Goal: Information Seeking & Learning: Check status

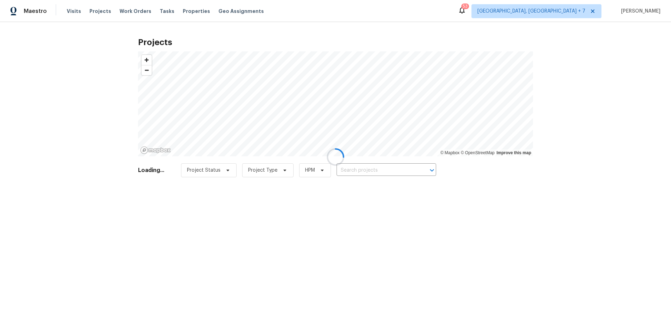
click at [596, 11] on div at bounding box center [335, 157] width 671 height 314
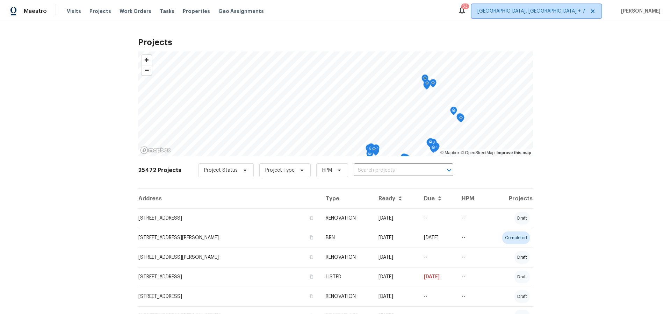
click at [586, 11] on span "[GEOGRAPHIC_DATA], [GEOGRAPHIC_DATA] + 7" at bounding box center [532, 11] width 108 height 7
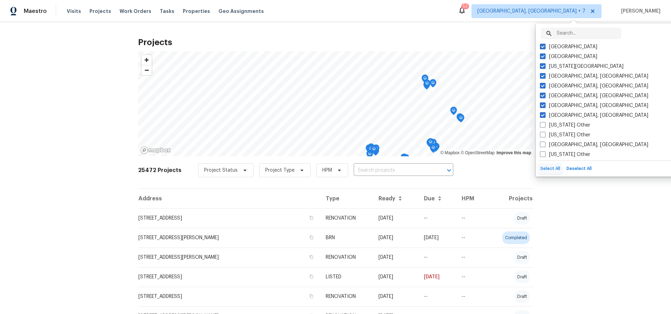
click at [553, 168] on button "Select All" at bounding box center [550, 169] width 23 height 10
checkbox input "true"
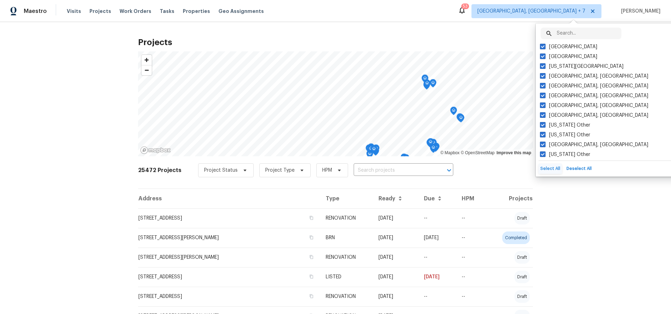
checkbox input "true"
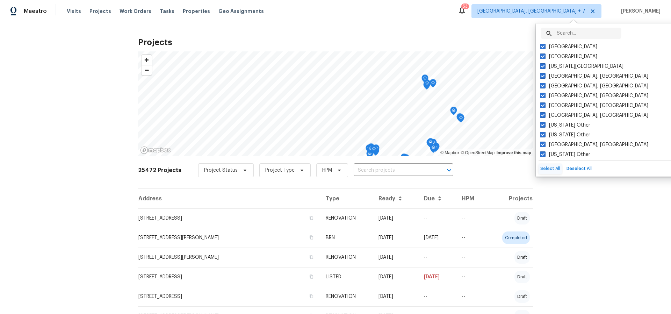
checkbox input "true"
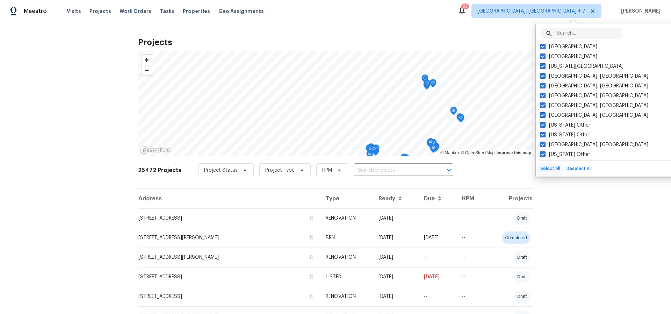
checkbox input "true"
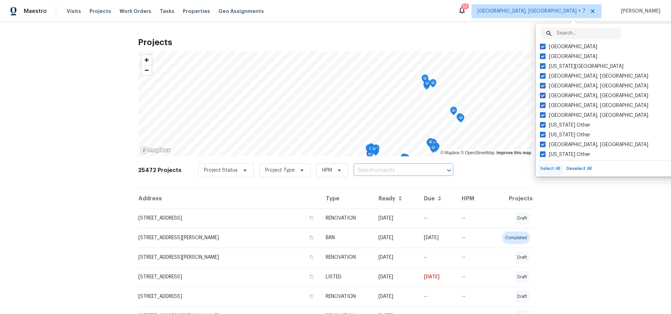
checkbox input "true"
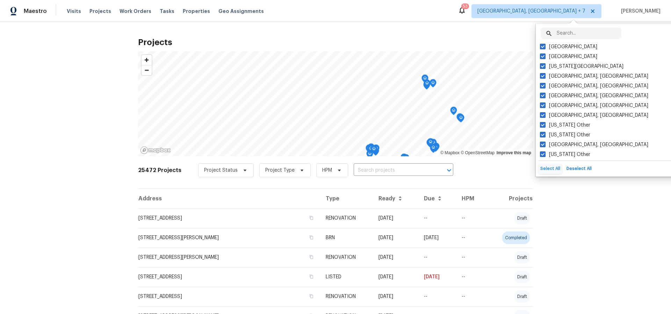
checkbox input "true"
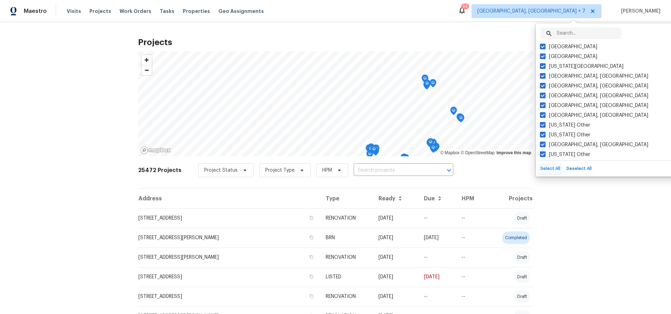
checkbox input "true"
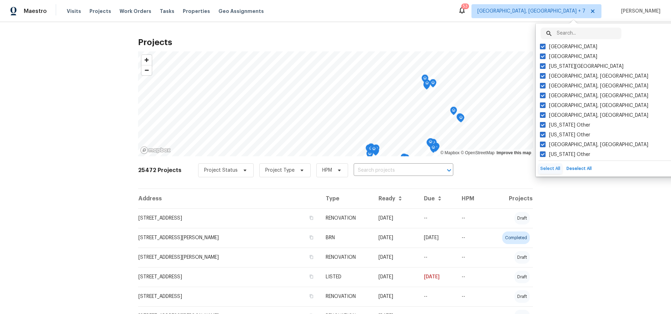
checkbox input "true"
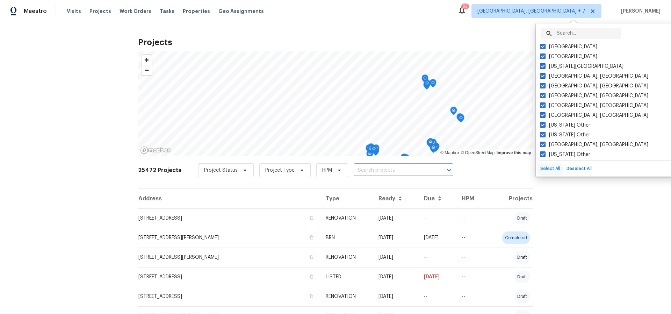
checkbox input "true"
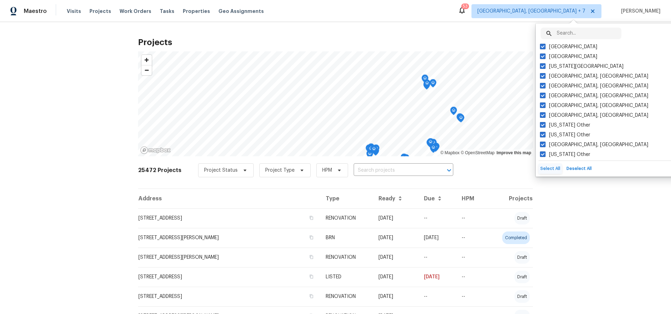
checkbox input "true"
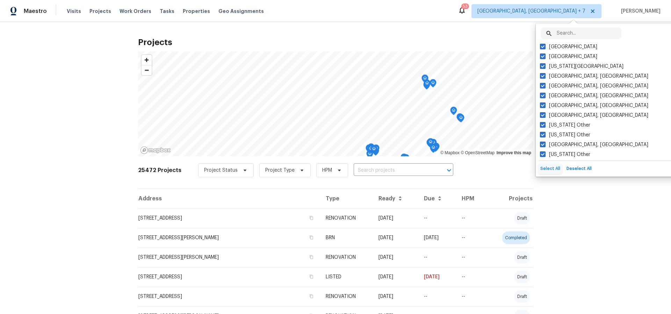
checkbox input "true"
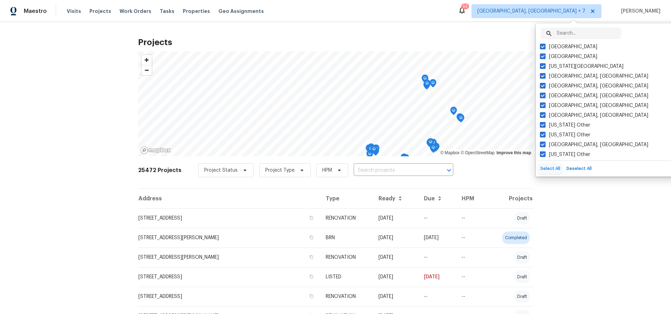
checkbox input "true"
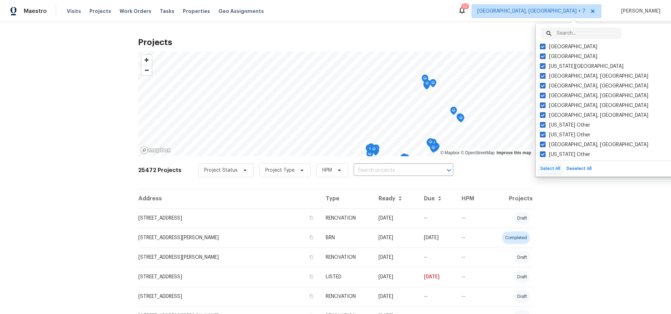
checkbox input "true"
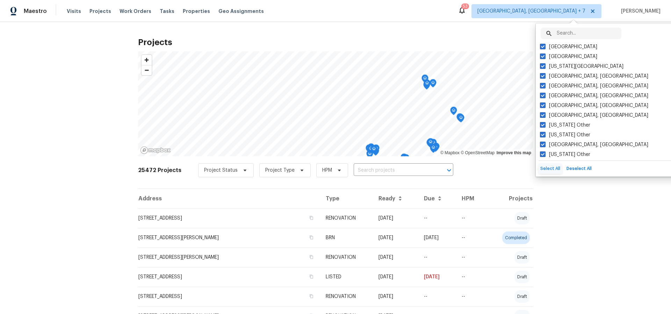
checkbox input "true"
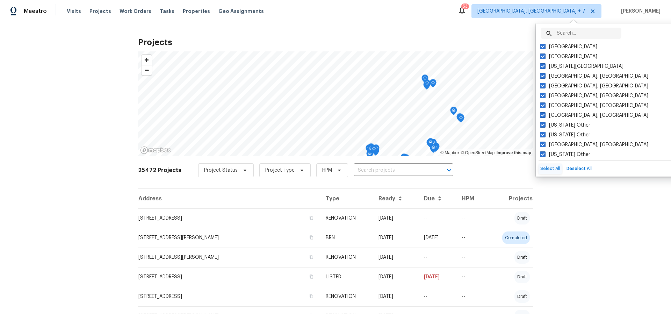
checkbox input "true"
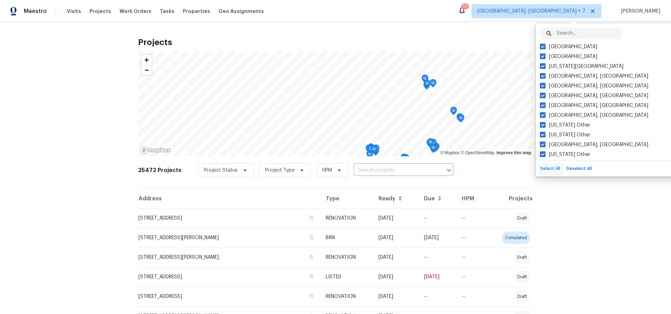
checkbox input "true"
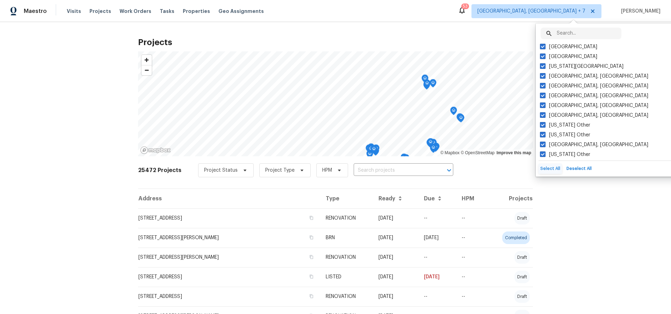
checkbox input "true"
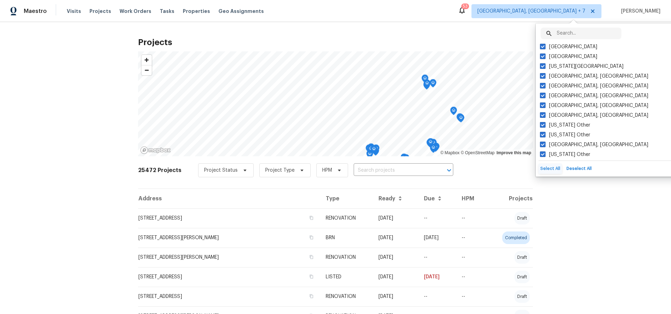
checkbox input "true"
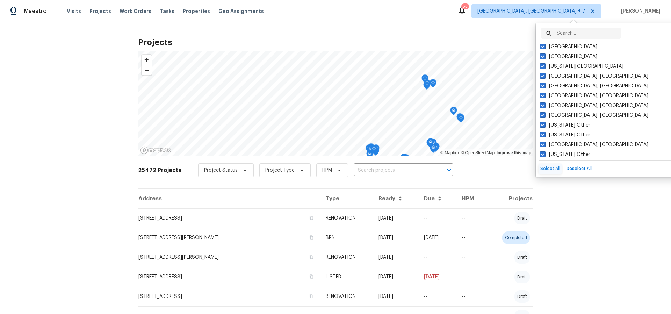
checkbox input "true"
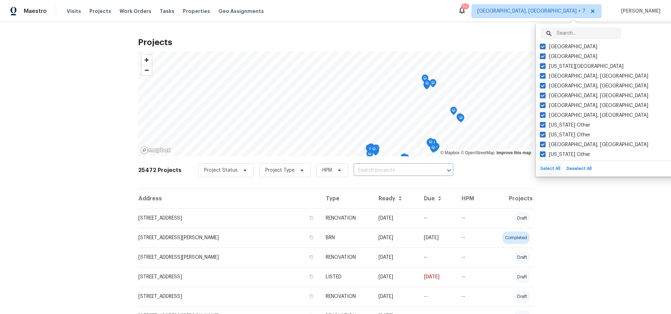
checkbox input "true"
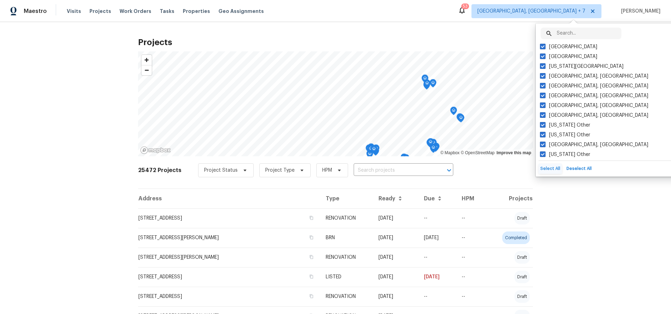
checkbox input "true"
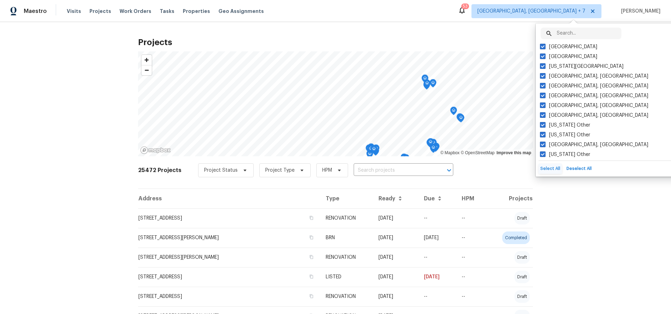
checkbox input "true"
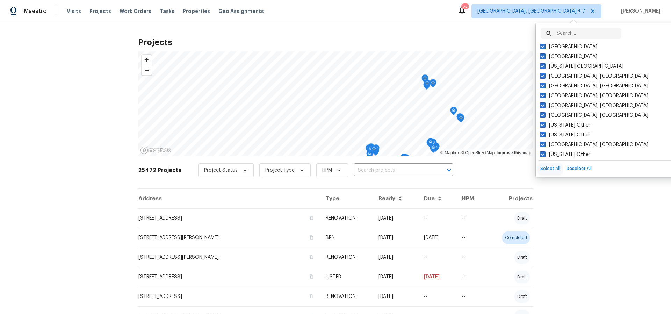
checkbox input "true"
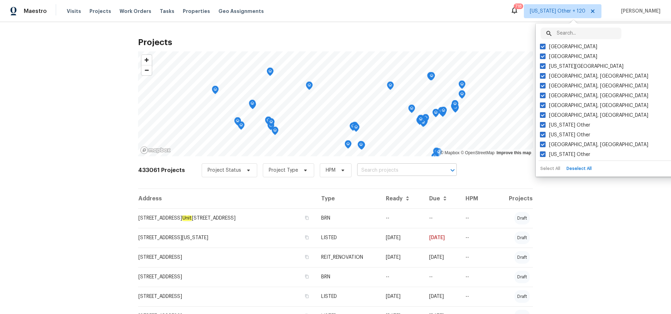
click at [393, 170] on input "text" at bounding box center [397, 170] width 80 height 11
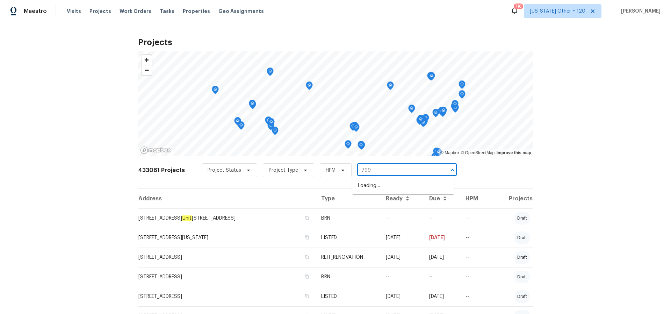
type input "7995"
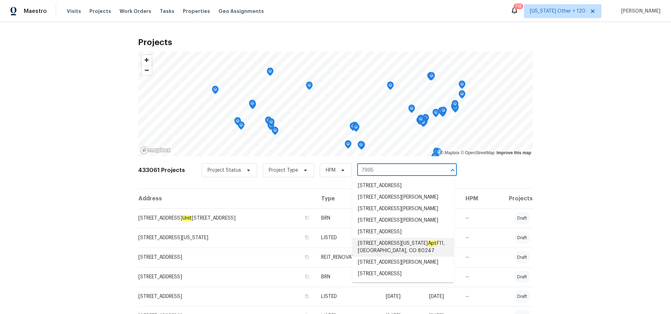
click at [371, 255] on span "[STREET_ADDRESS][US_STATE]" at bounding box center [403, 247] width 91 height 15
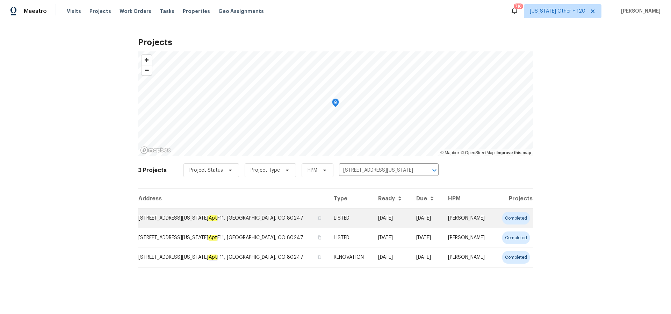
click at [208, 219] on em "Apt" at bounding box center [212, 218] width 9 height 6
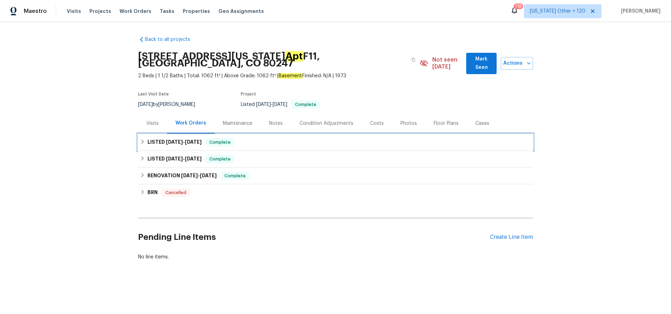
click at [180, 139] on span "[DATE]" at bounding box center [174, 141] width 17 height 5
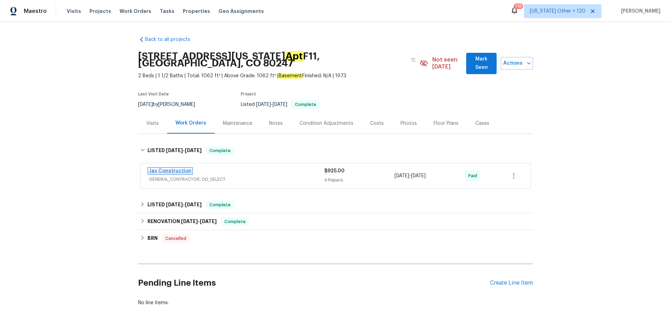
click at [178, 169] on link "Jav Construction" at bounding box center [170, 171] width 43 height 5
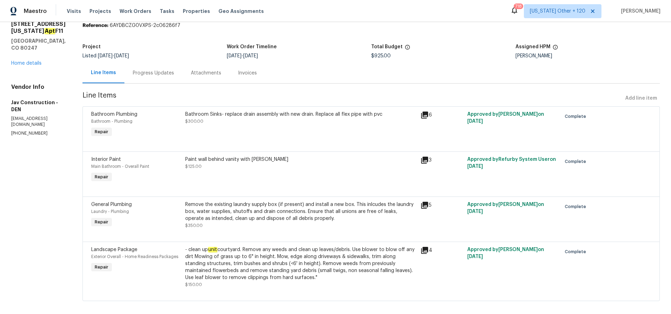
scroll to position [35, 0]
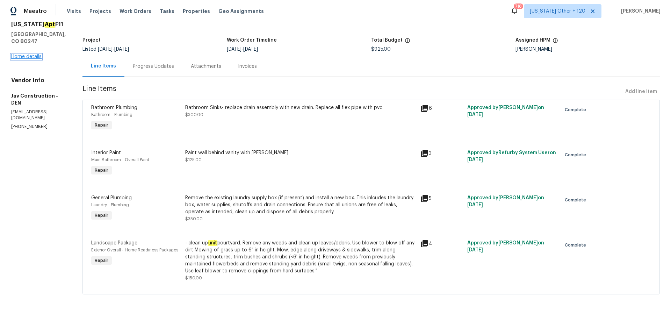
click at [34, 54] on link "Home details" at bounding box center [26, 56] width 30 height 5
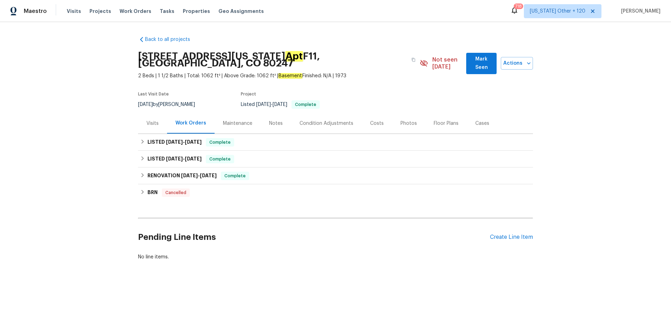
click at [479, 120] on div "Cases" at bounding box center [482, 123] width 14 height 7
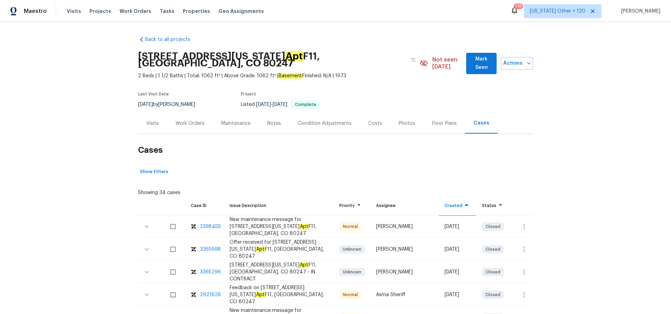
click at [151, 120] on div "Visits" at bounding box center [152, 123] width 12 height 7
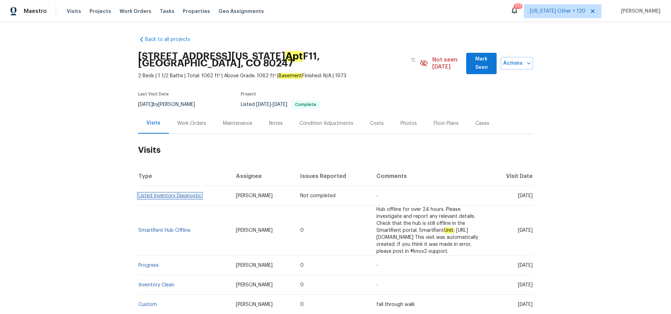
click at [181, 193] on link "Listed Inventory Diagnostic" at bounding box center [169, 195] width 63 height 5
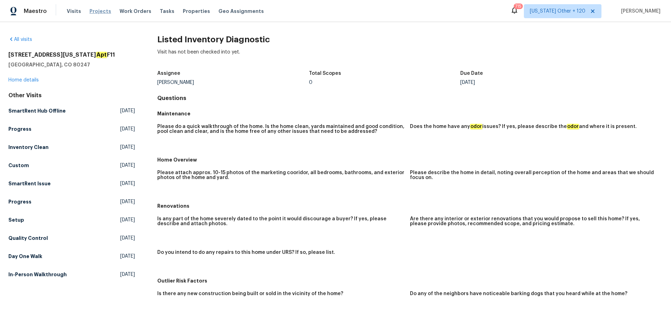
click at [96, 12] on span "Projects" at bounding box center [100, 11] width 22 height 7
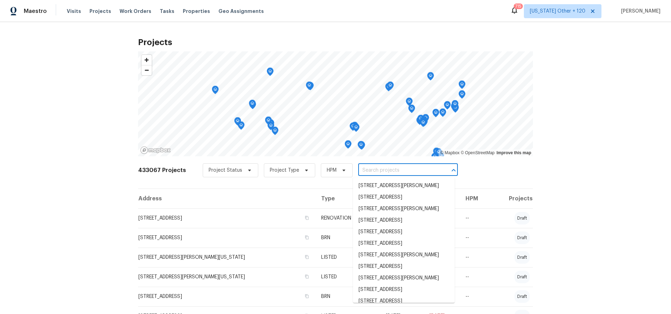
click at [375, 171] on input "text" at bounding box center [398, 170] width 80 height 11
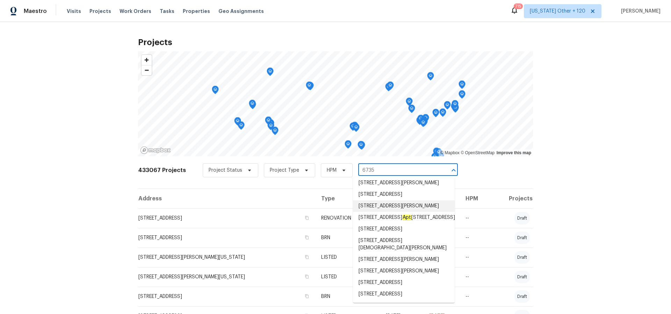
scroll to position [218, 0]
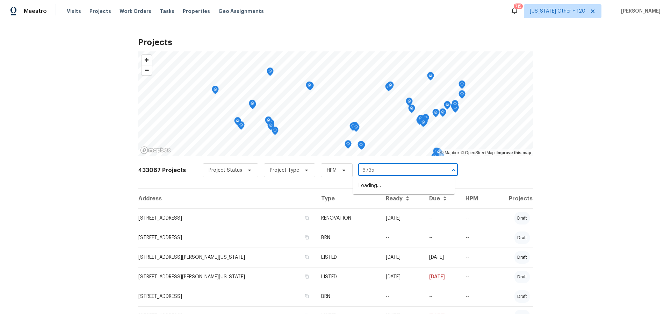
type input "6735 s"
click at [402, 203] on li "6735 Storybook Glen Ct, Las Vegas, NV 89139" at bounding box center [404, 198] width 102 height 12
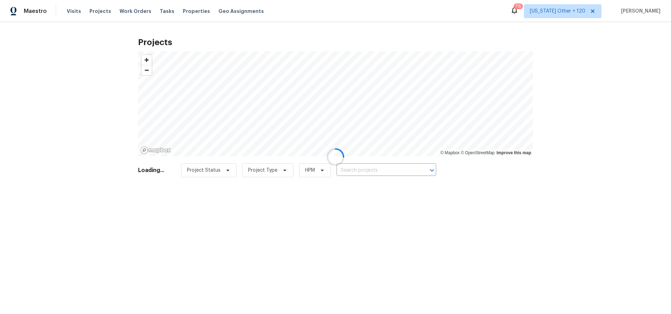
type input "6735 Storybook Glen Ct, Las Vegas, NV 89139"
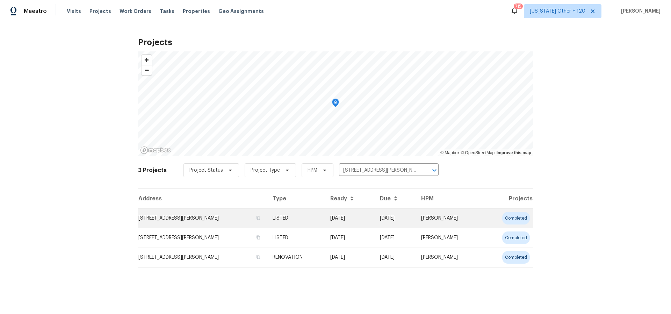
click at [219, 221] on td "6735 Storybook Glen Ct, Las Vegas, NV 89139" at bounding box center [202, 218] width 129 height 20
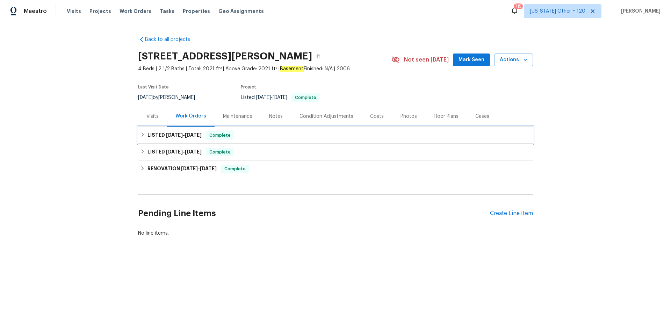
click at [195, 136] on span "9/26/25" at bounding box center [193, 134] width 17 height 5
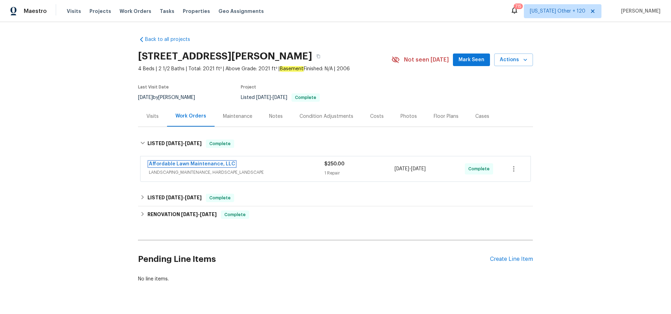
click at [191, 163] on link "Affordable Lawn Maintenance, LLC" at bounding box center [192, 164] width 86 height 5
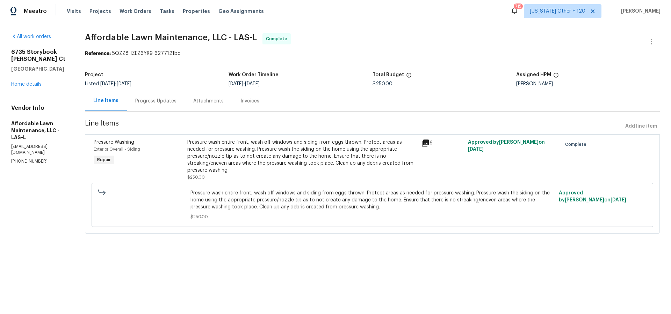
click at [427, 142] on icon at bounding box center [425, 142] width 7 height 7
